Goal: Find specific page/section: Find specific page/section

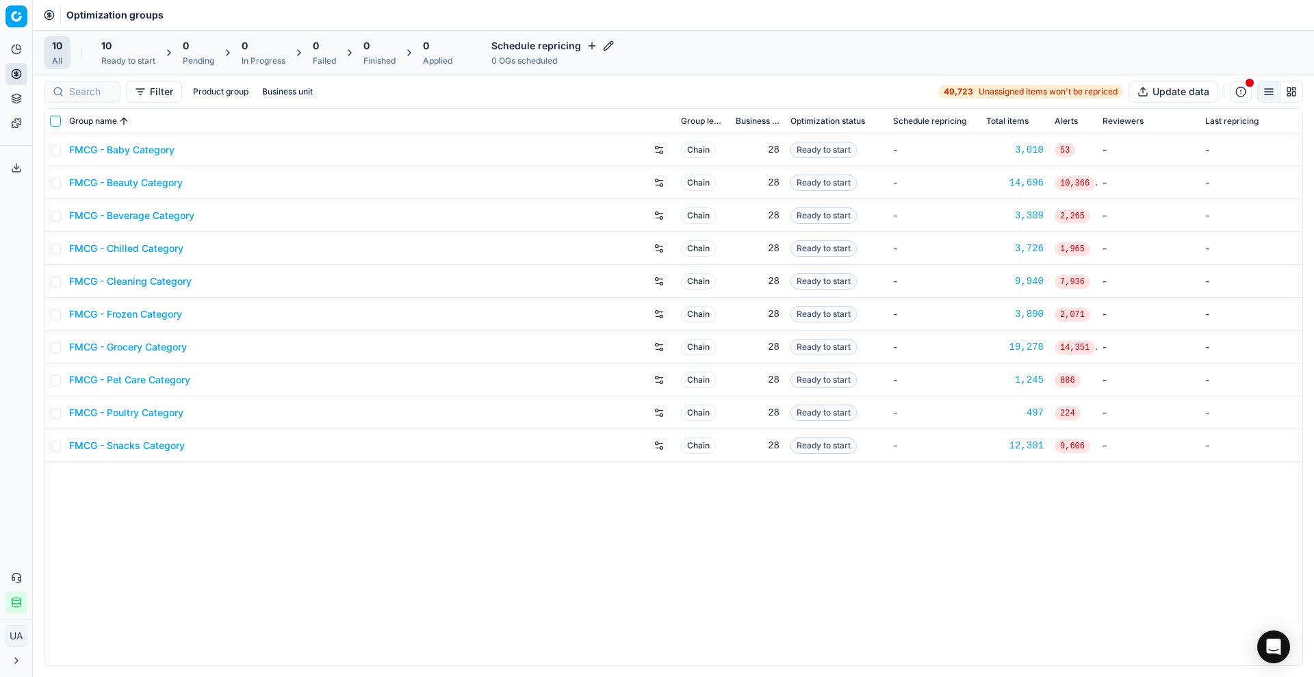
click at [55, 123] on input "checkbox" at bounding box center [55, 121] width 11 height 11
checkbox input "true"
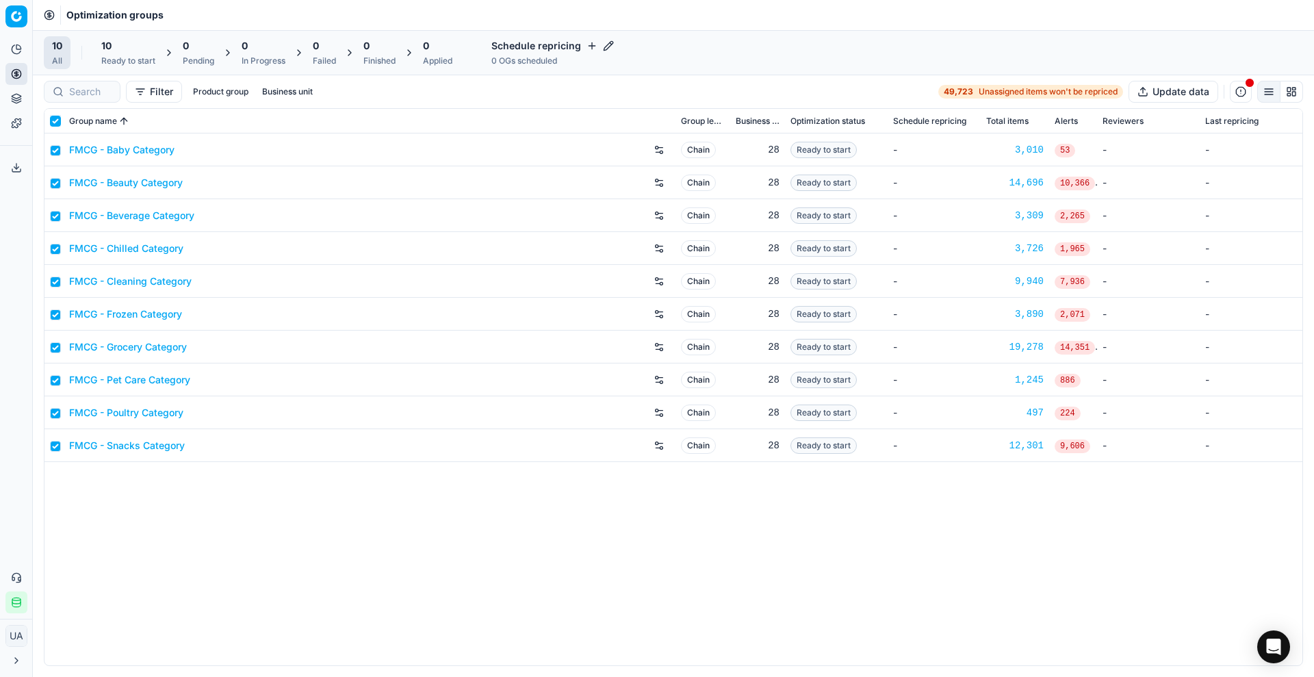
checkbox input "true"
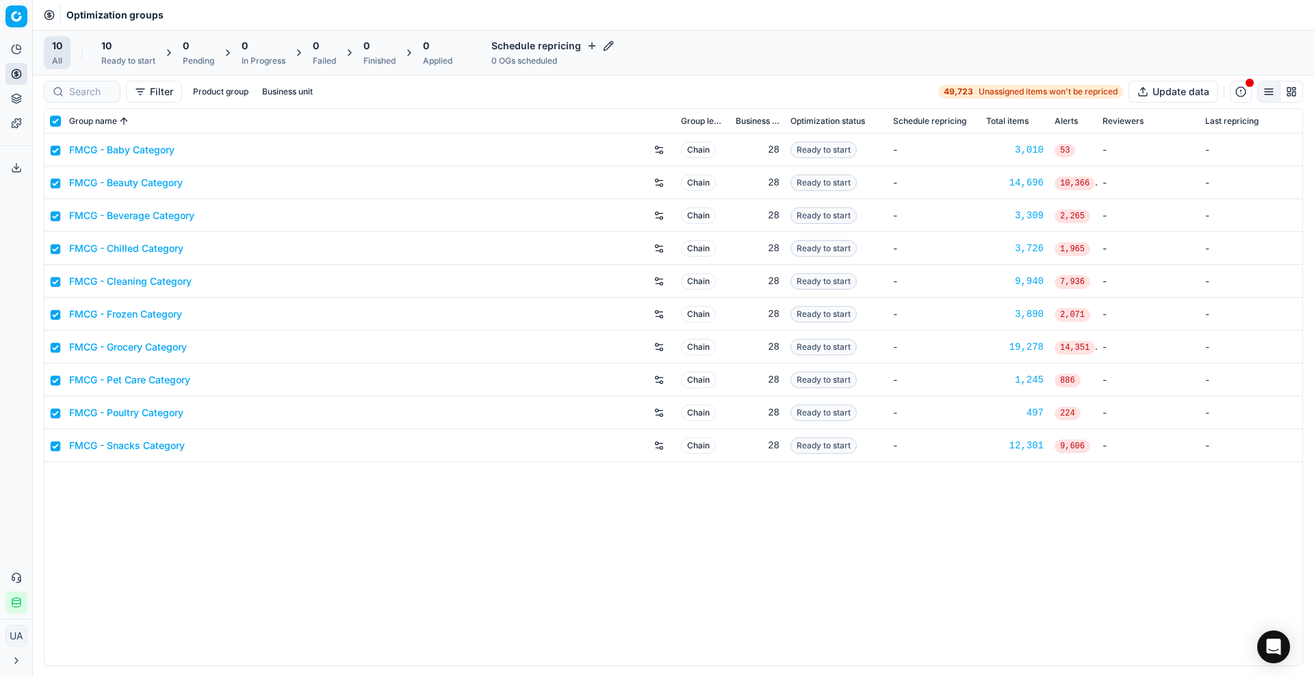
checkbox input "true"
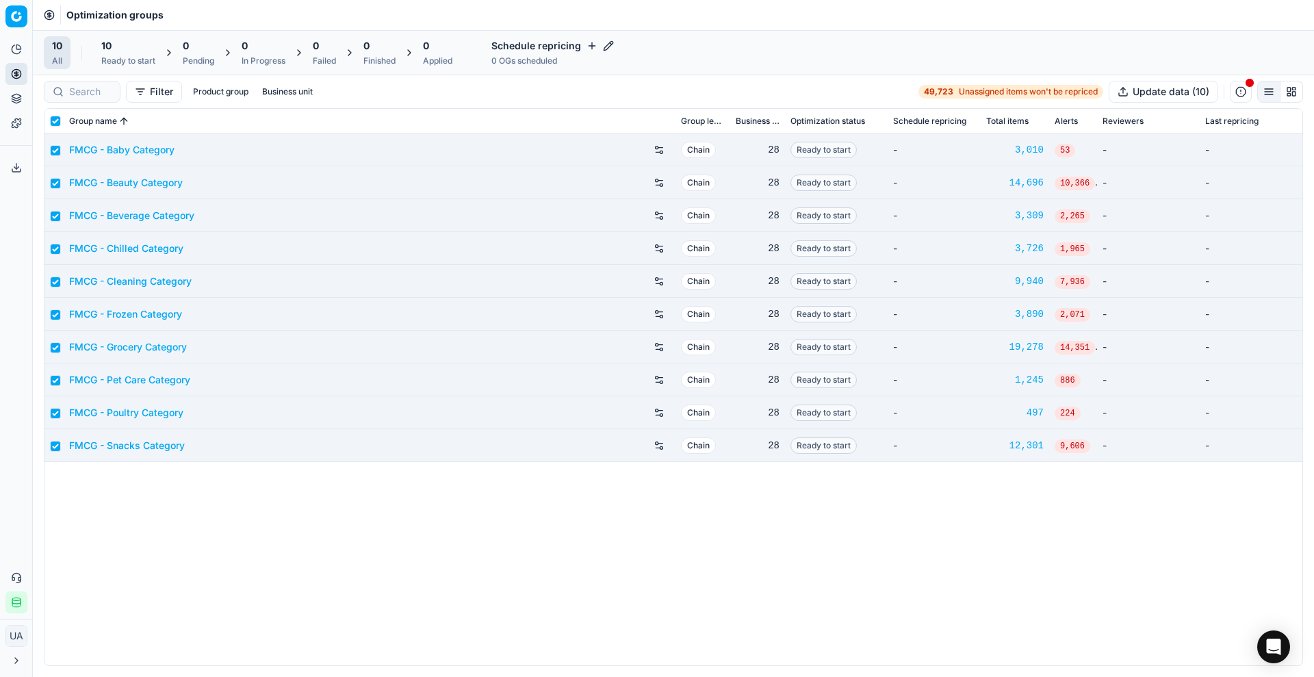
click at [135, 50] on div "10" at bounding box center [128, 46] width 54 height 14
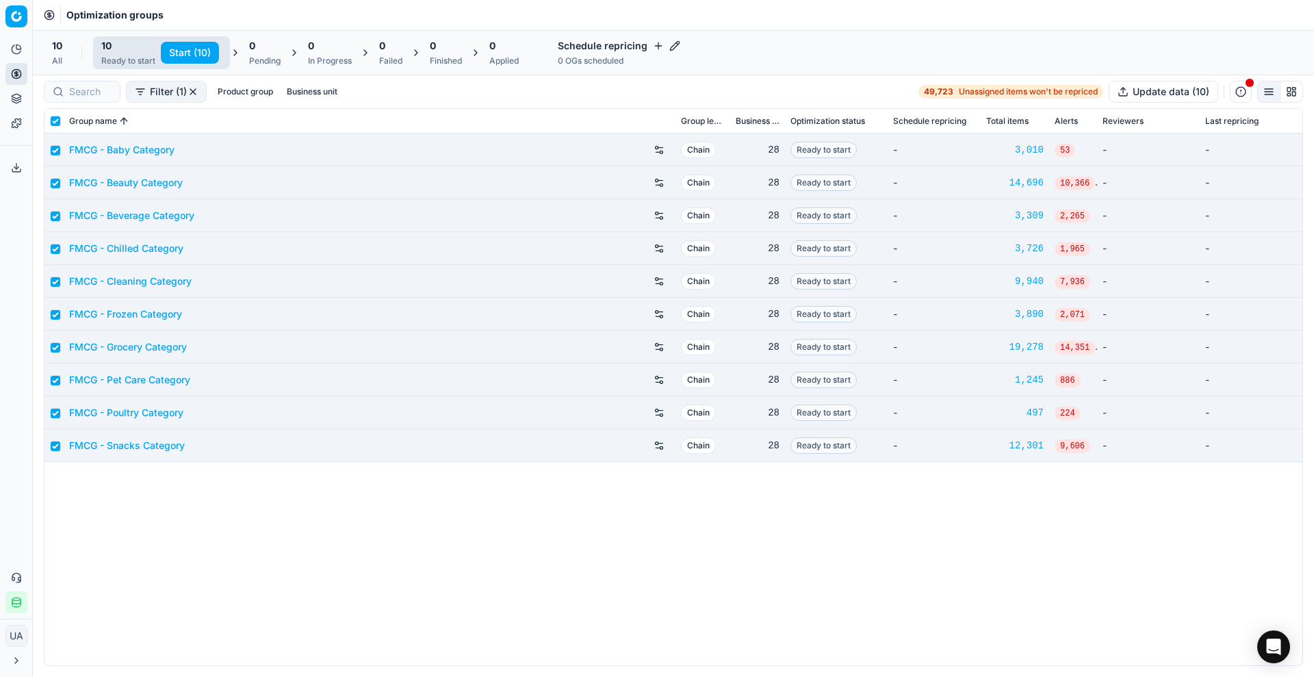
click at [179, 52] on button "Start (10)" at bounding box center [190, 53] width 58 height 22
checkbox input "false"
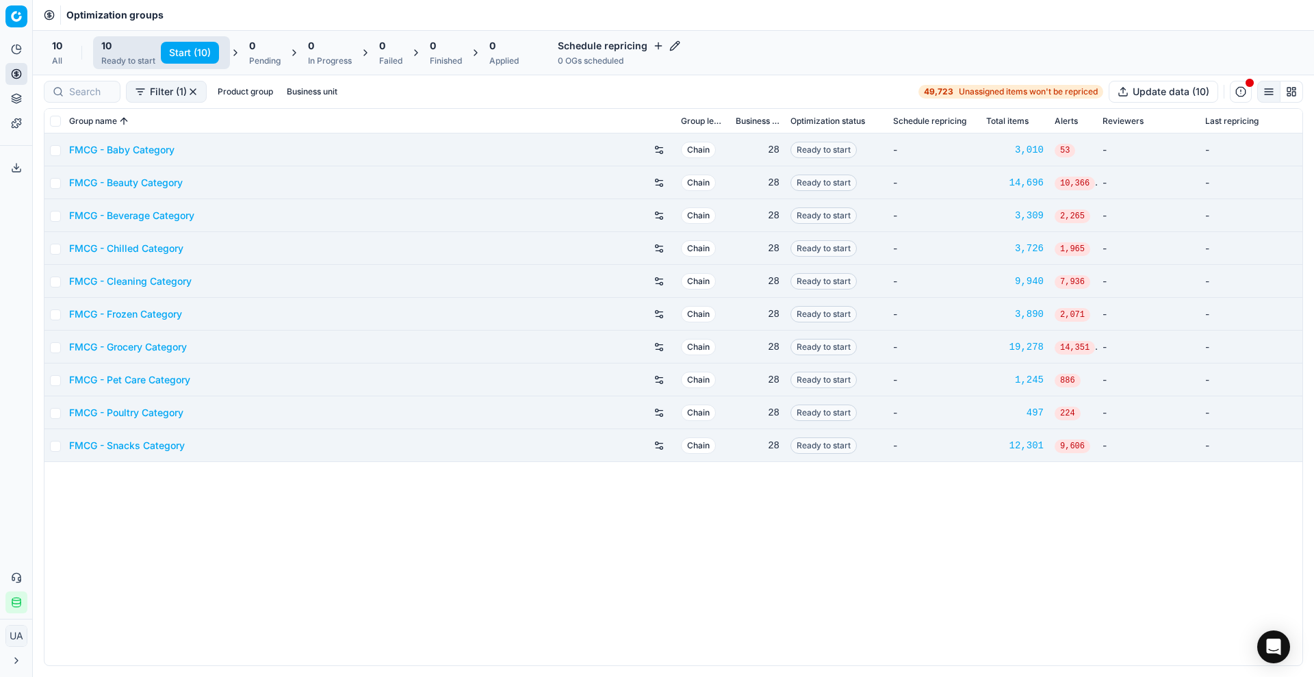
checkbox input "false"
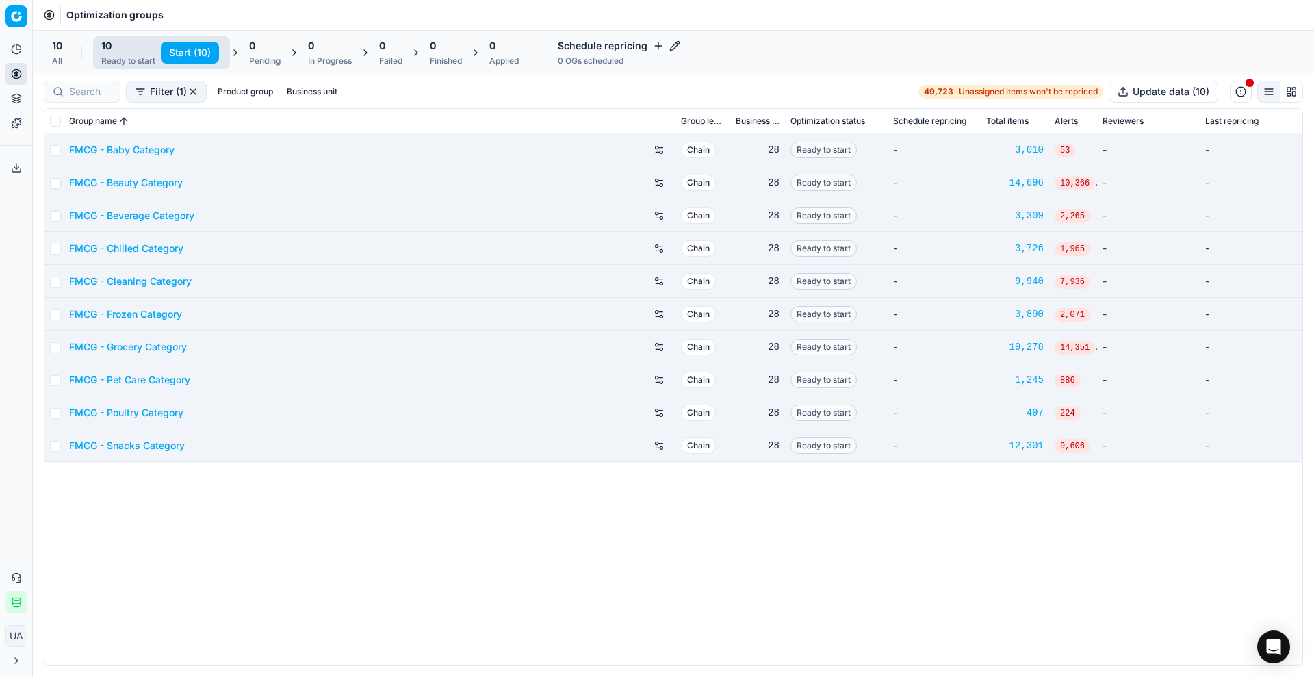
checkbox input "false"
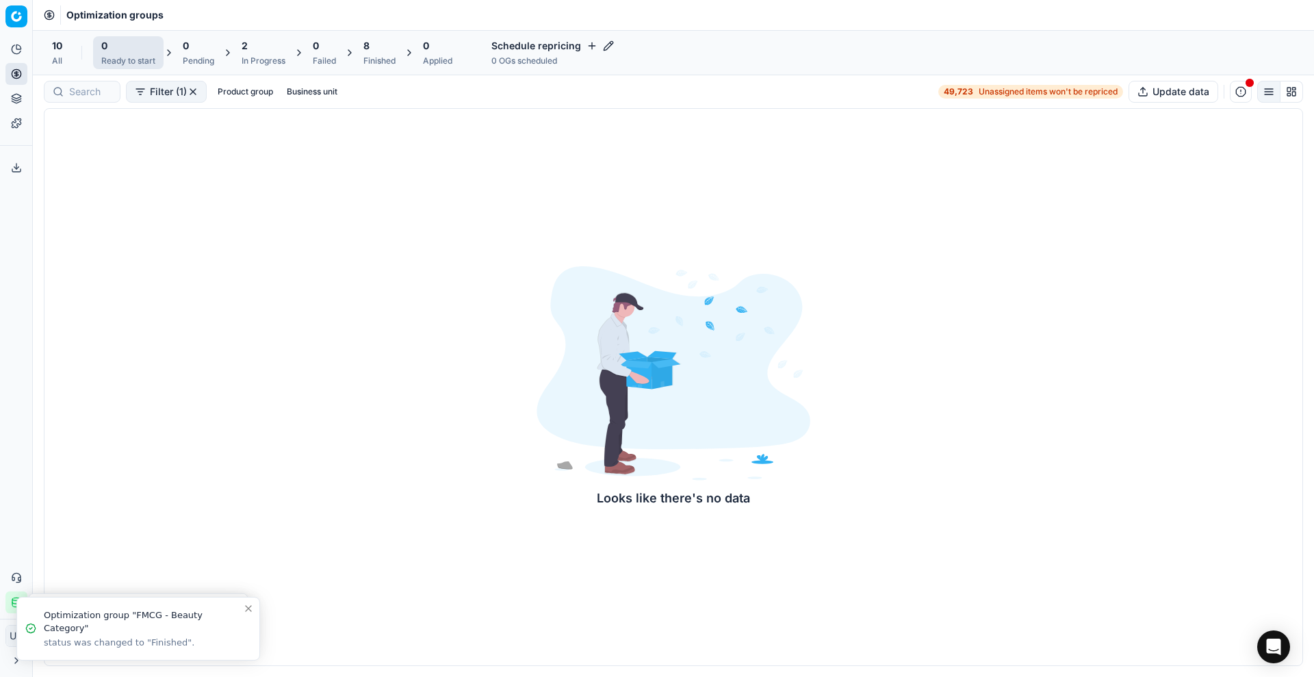
click at [14, 46] on icon at bounding box center [16, 49] width 11 height 11
click at [72, 101] on link "AI Insights" at bounding box center [131, 96] width 159 height 19
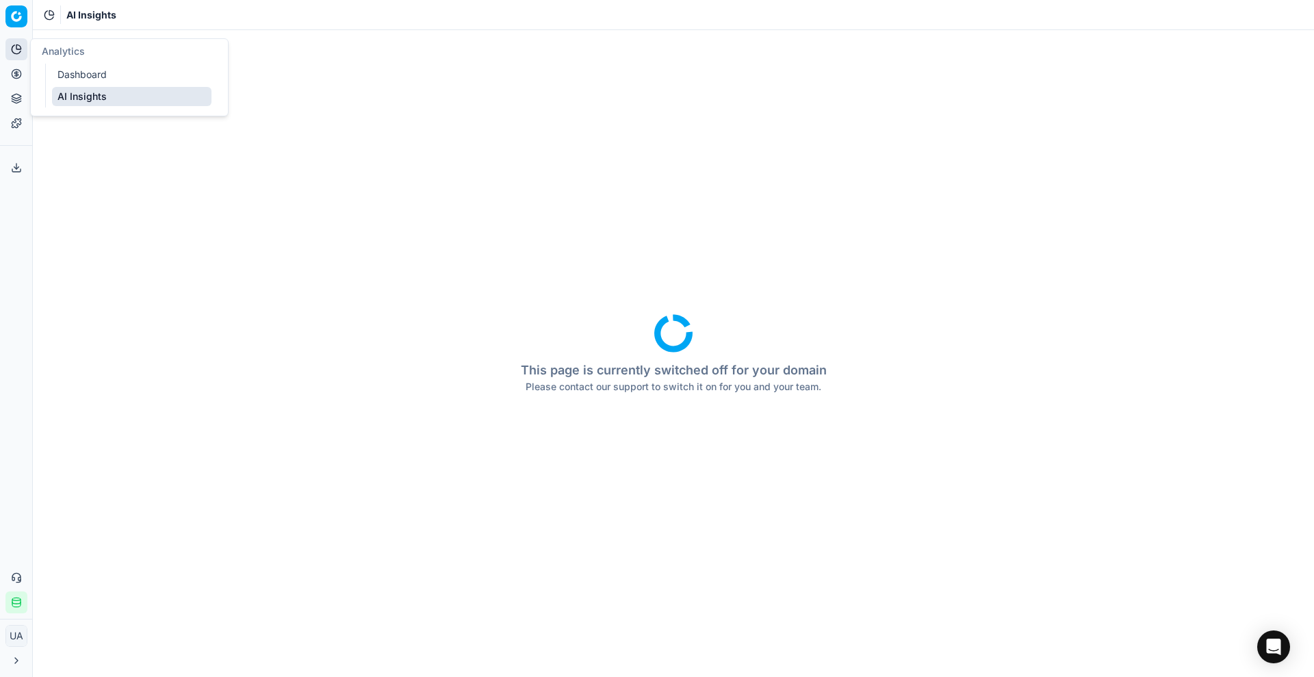
click at [73, 76] on link "Dashboard" at bounding box center [131, 74] width 159 height 19
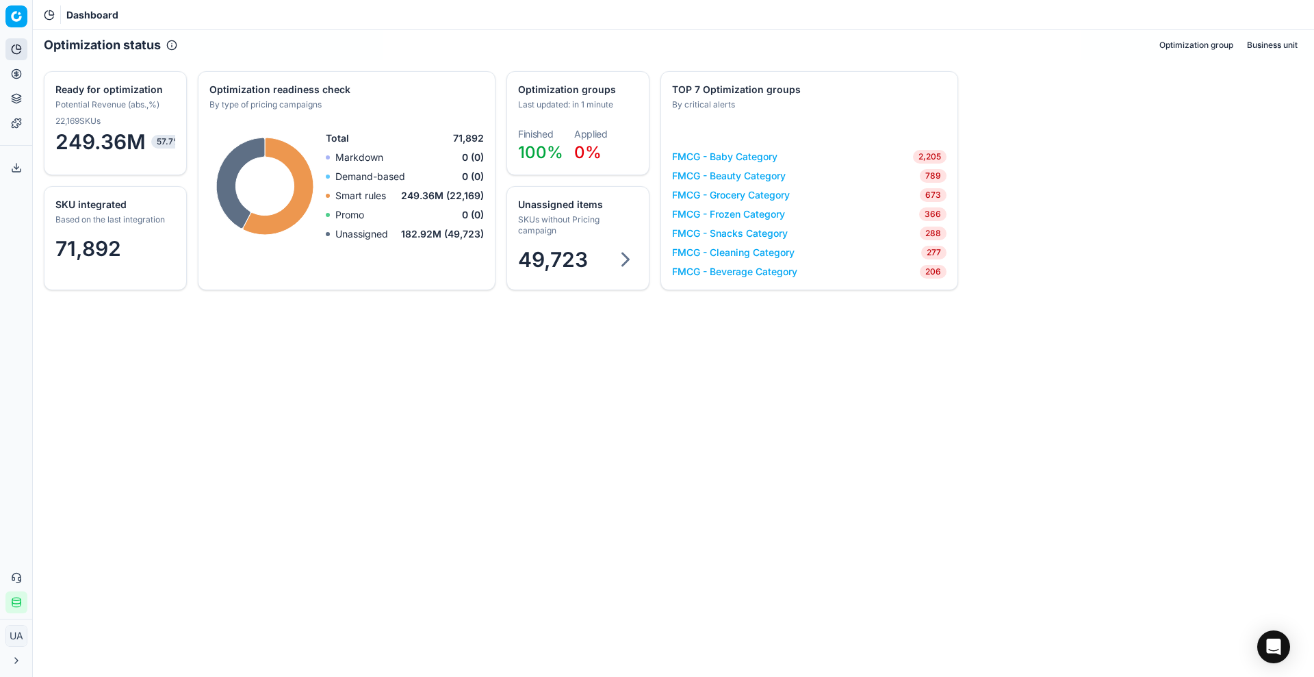
click at [615, 276] on div "49,723" at bounding box center [578, 262] width 142 height 41
